Goal: Task Accomplishment & Management: Use online tool/utility

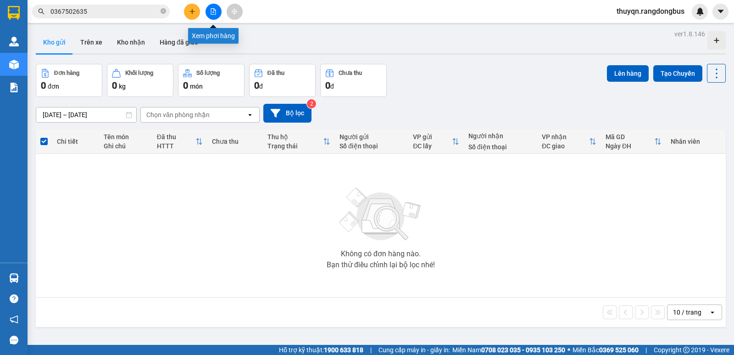
click at [213, 10] on icon "file-add" at bounding box center [213, 11] width 6 height 6
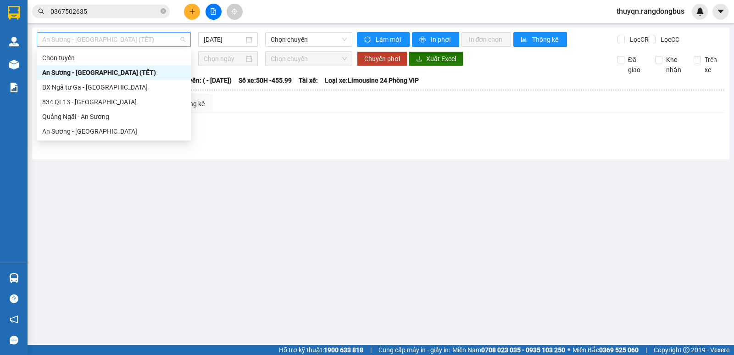
click at [123, 39] on span "An Sương - [GEOGRAPHIC_DATA] (TẾT)" at bounding box center [113, 40] width 143 height 14
drag, startPoint x: 72, startPoint y: 117, endPoint x: 321, endPoint y: 79, distance: 252.0
click at [72, 118] on div "Quảng Ngãi - An Sương" at bounding box center [113, 116] width 143 height 10
type input "[DATE]"
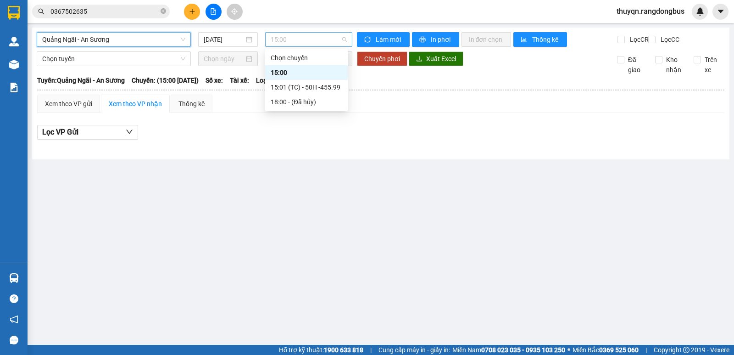
click at [318, 36] on span "15:00" at bounding box center [309, 40] width 76 height 14
click at [324, 86] on div "15:01 (TC) - 50H -455.99" at bounding box center [307, 87] width 72 height 10
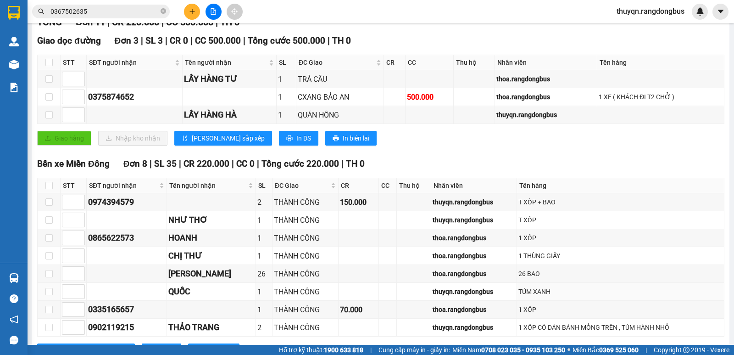
scroll to position [84, 0]
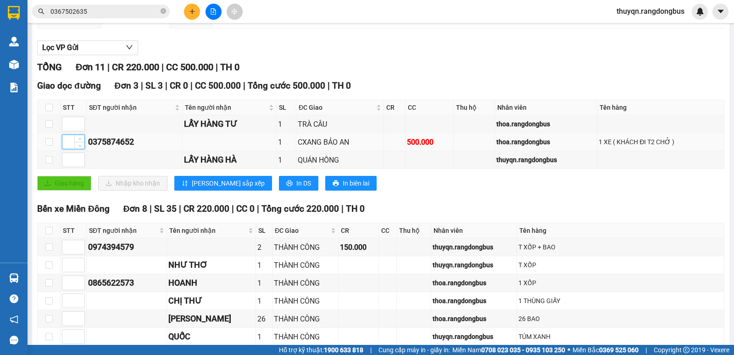
click at [70, 147] on input at bounding box center [73, 142] width 22 height 14
type input "1"
click at [66, 167] on input at bounding box center [73, 160] width 22 height 14
type input "2"
click at [69, 131] on input at bounding box center [73, 124] width 22 height 14
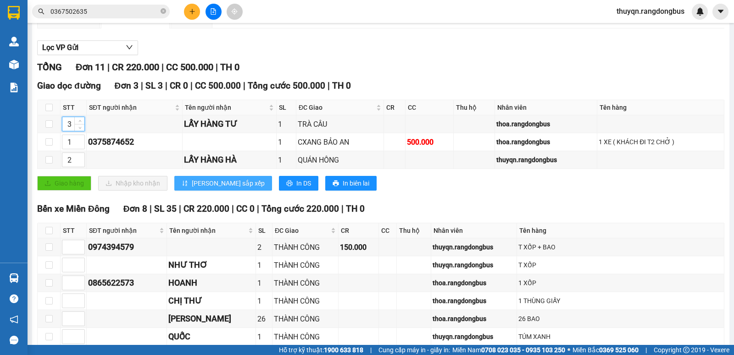
type input "3"
click at [206, 186] on span "[PERSON_NAME] sắp xếp" at bounding box center [228, 183] width 73 height 10
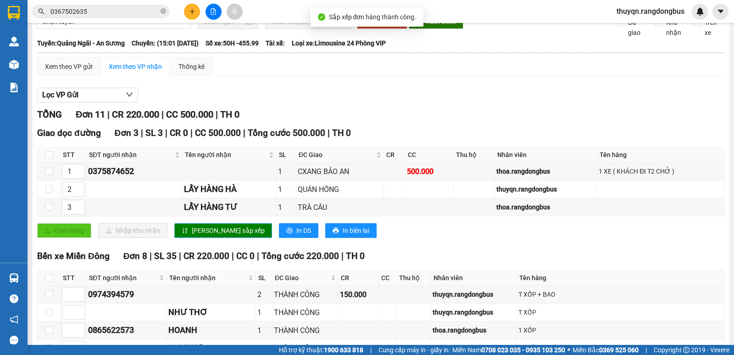
scroll to position [0, 0]
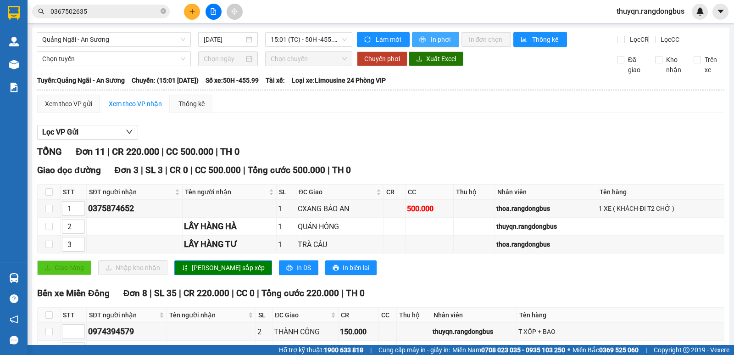
click at [439, 40] on span "In phơi" at bounding box center [441, 39] width 21 height 10
